Goal: Task Accomplishment & Management: Use online tool/utility

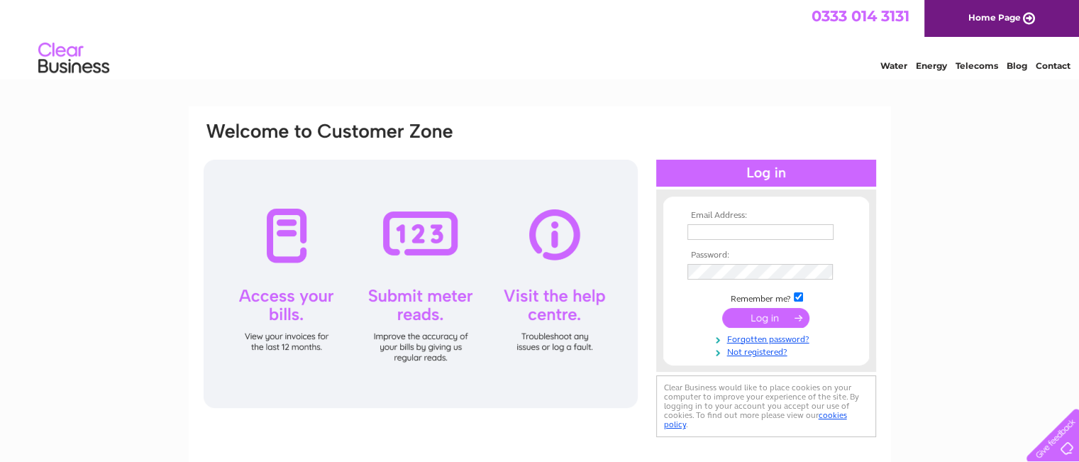
type input "leosmot@outlook.com"
click at [769, 316] on input "submit" at bounding box center [765, 318] width 87 height 20
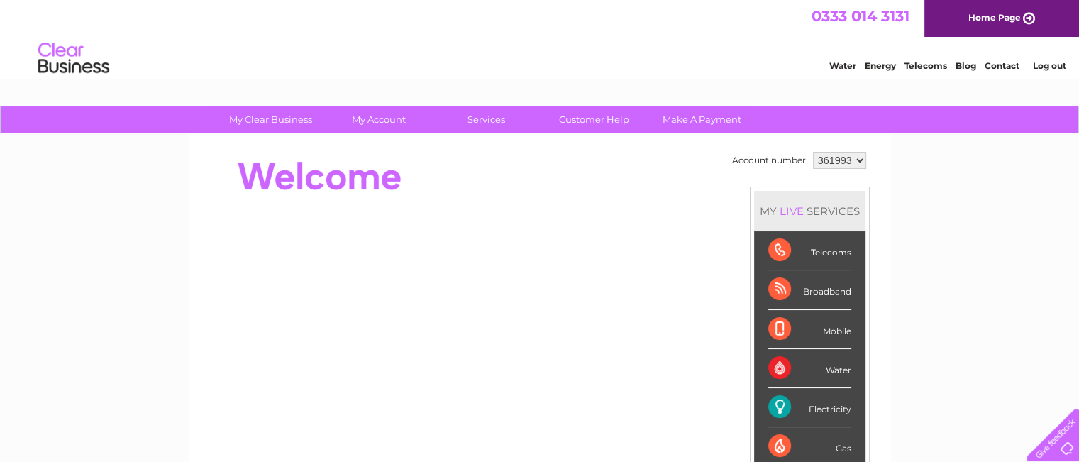
click at [829, 409] on div "Electricity" at bounding box center [809, 407] width 83 height 39
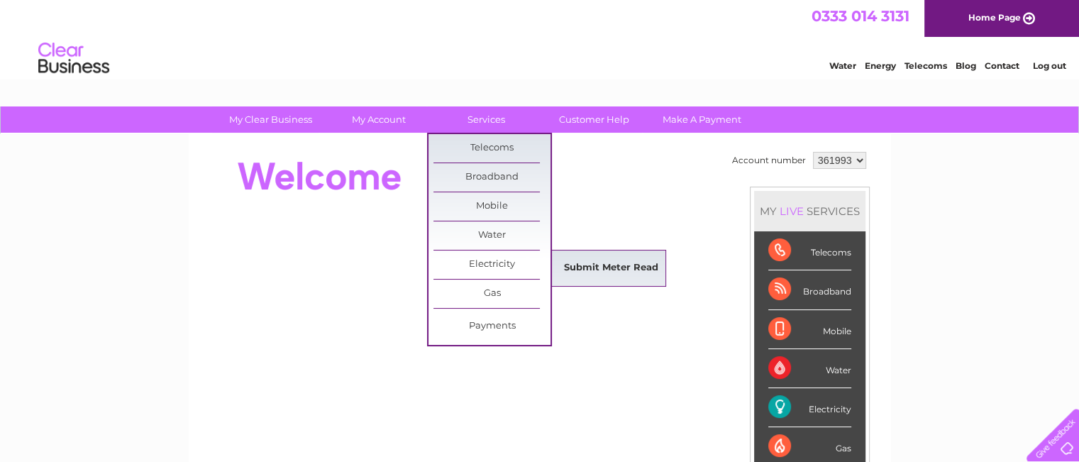
click at [630, 268] on link "Submit Meter Read" at bounding box center [611, 268] width 117 height 28
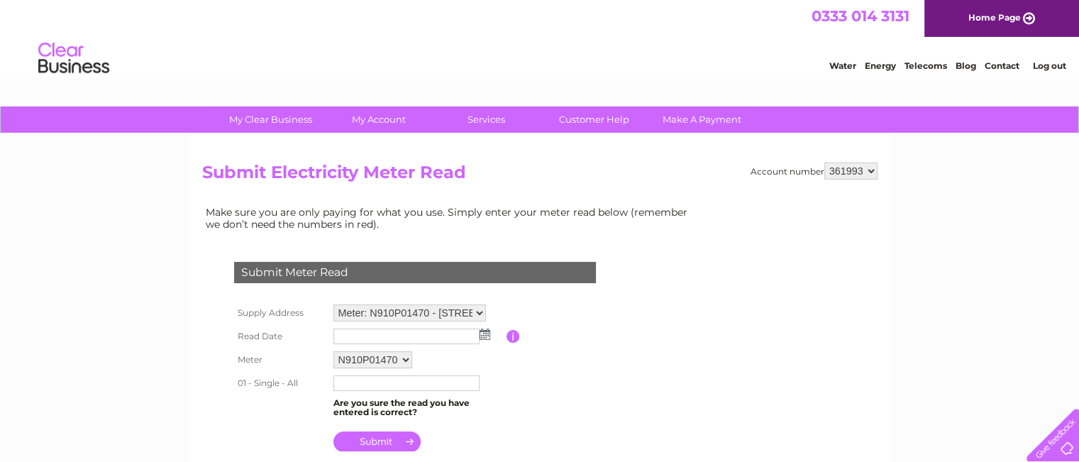
click at [485, 336] on img at bounding box center [485, 333] width 11 height 11
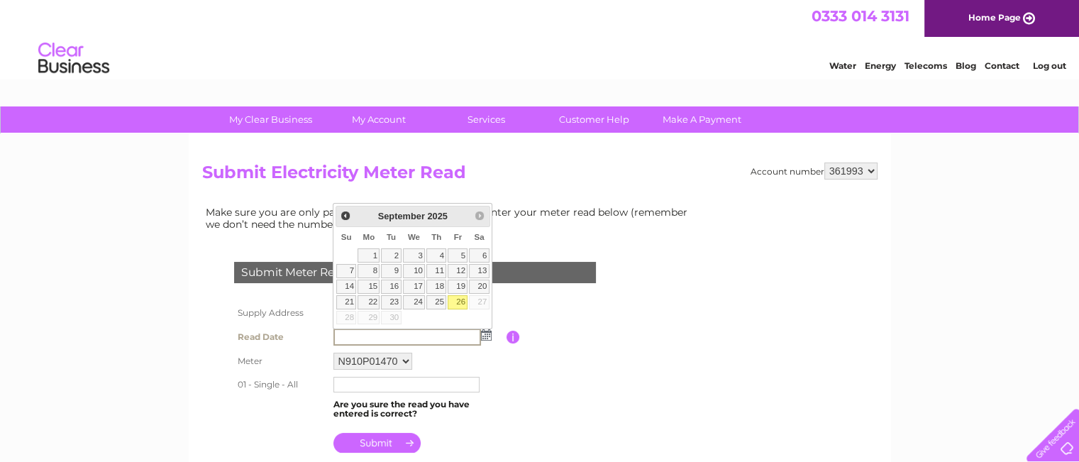
click at [459, 302] on link "26" at bounding box center [458, 302] width 20 height 14
type input "[DATE]"
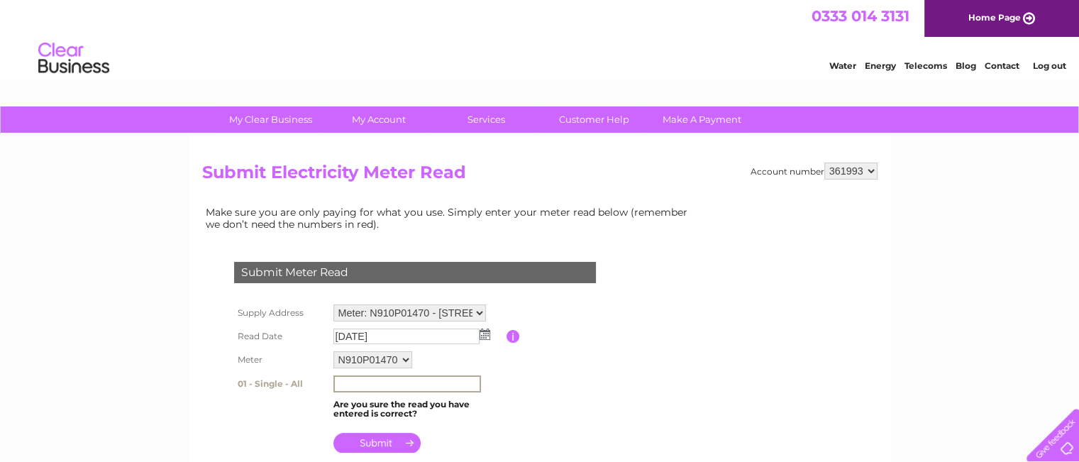
click at [411, 381] on input "text" at bounding box center [407, 383] width 148 height 17
type input "89694"
click at [392, 438] on input "submit" at bounding box center [376, 443] width 87 height 20
